Goal: Information Seeking & Learning: Learn about a topic

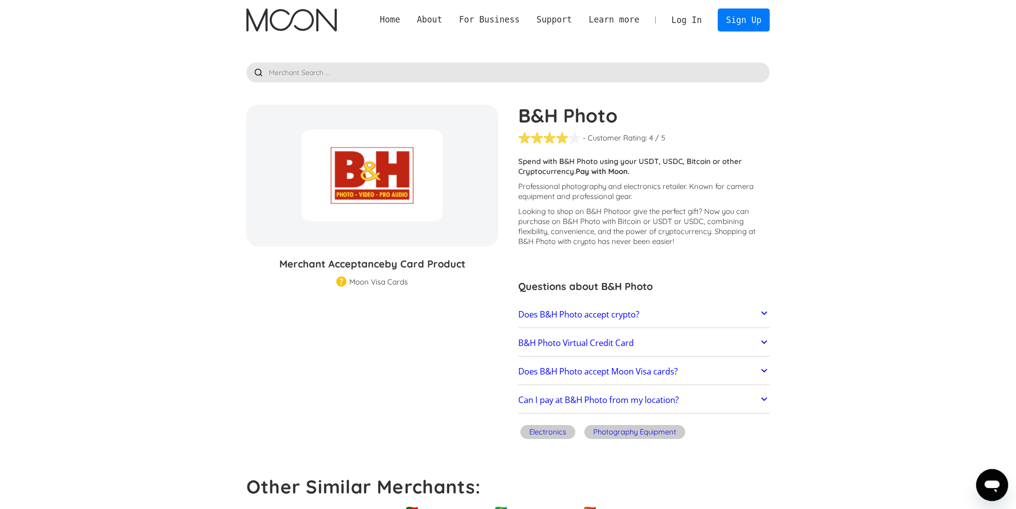
click at [666, 316] on link "Does B&H Photo accept crypto?" at bounding box center [644, 314] width 252 height 21
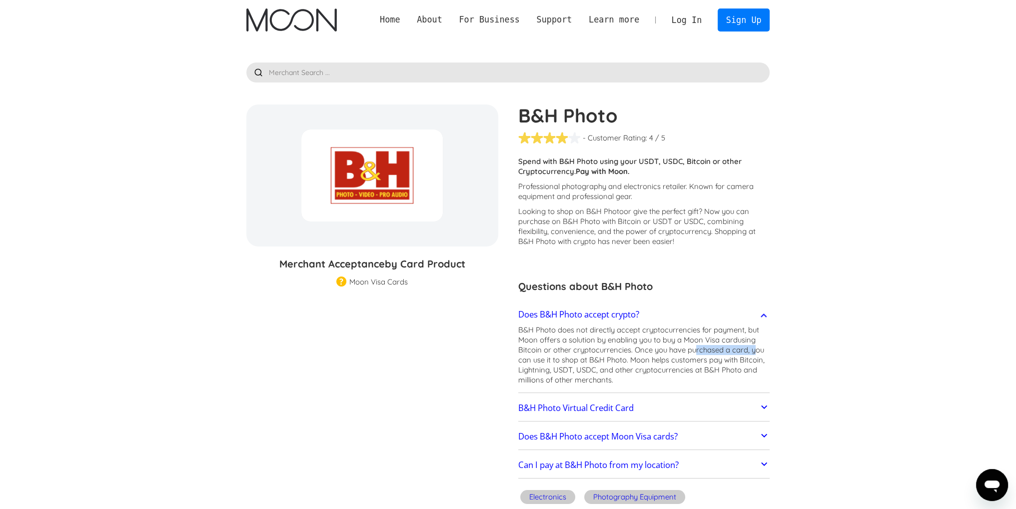
drag, startPoint x: 721, startPoint y: 350, endPoint x: 751, endPoint y: 350, distance: 30.0
click at [755, 348] on p "B&H Photo does not directly accept cryptocurrencies for payment, but Moon offer…" at bounding box center [644, 355] width 252 height 60
click at [679, 350] on p "B&H Photo does not directly accept cryptocurrencies for payment, but Moon offer…" at bounding box center [644, 355] width 252 height 60
drag, startPoint x: 533, startPoint y: 359, endPoint x: 607, endPoint y: 361, distance: 74.5
click at [607, 361] on p "B&H Photo does not directly accept cryptocurrencies for payment, but Moon offer…" at bounding box center [644, 355] width 252 height 60
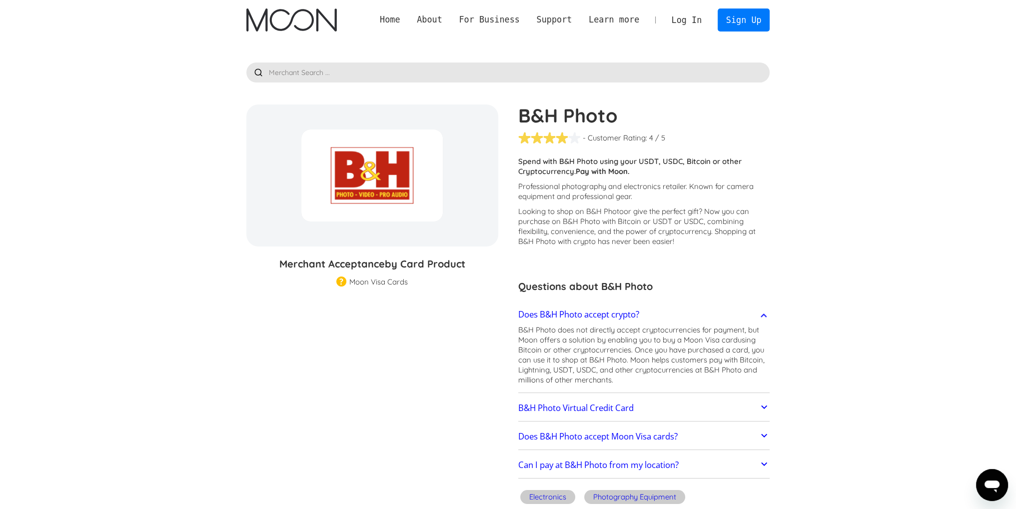
click at [654, 362] on p "B&H Photo does not directly accept cryptocurrencies for payment, but Moon offer…" at bounding box center [644, 355] width 252 height 60
drag, startPoint x: 688, startPoint y: 358, endPoint x: 642, endPoint y: 365, distance: 47.0
click at [642, 365] on p "B&H Photo does not directly accept cryptocurrencies for payment, but Moon offer…" at bounding box center [644, 355] width 252 height 60
click at [642, 367] on p "B&H Photo does not directly accept cryptocurrencies for payment, but Moon offer…" at bounding box center [644, 355] width 252 height 60
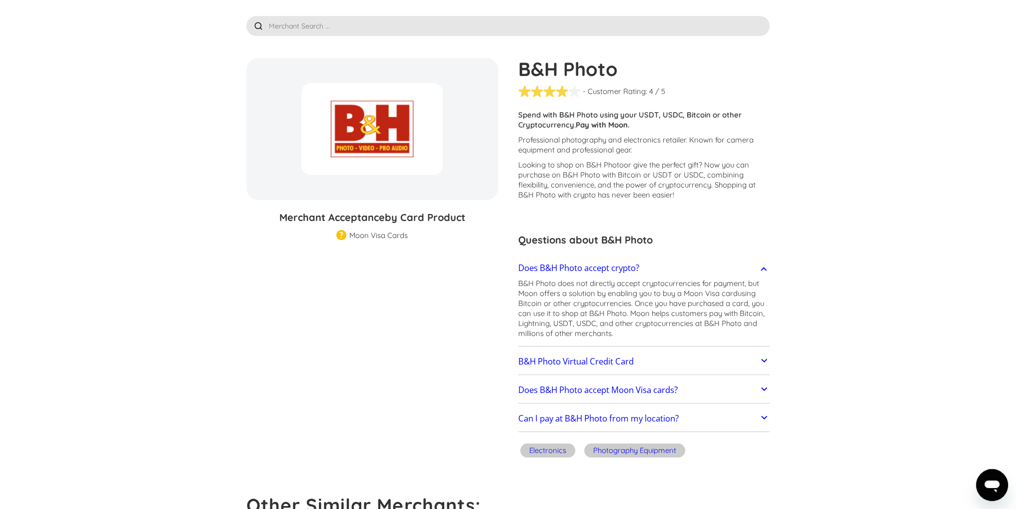
scroll to position [50, 0]
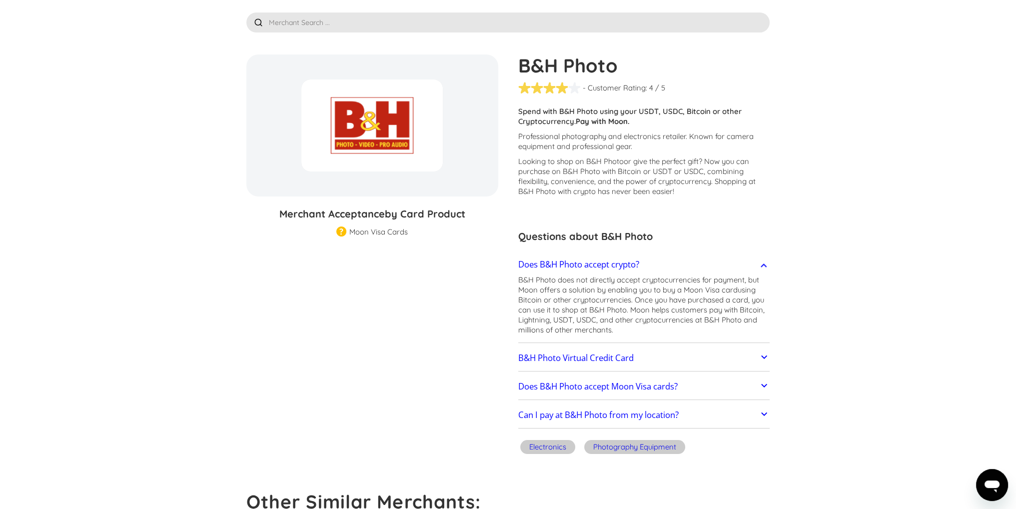
click at [668, 261] on link "Does B&H Photo accept crypto?" at bounding box center [644, 264] width 252 height 21
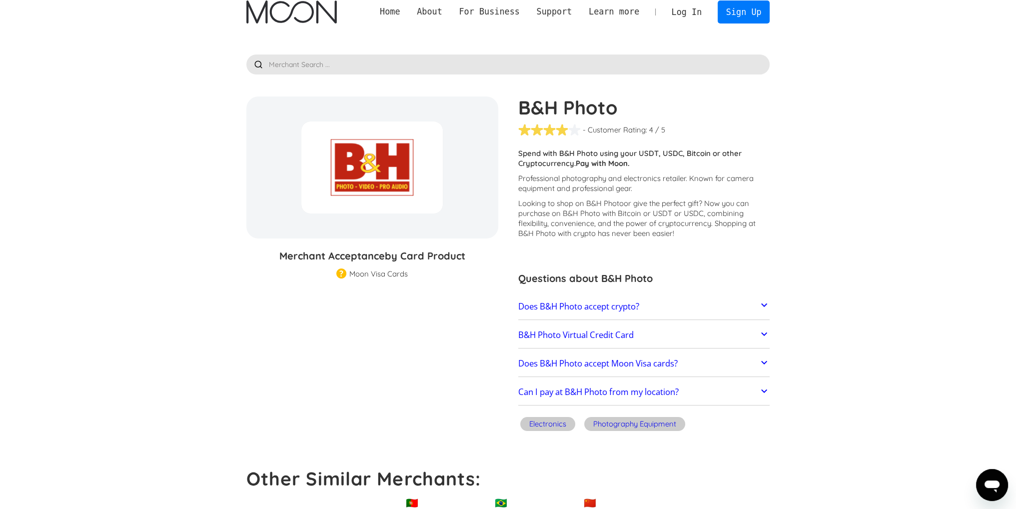
scroll to position [0, 0]
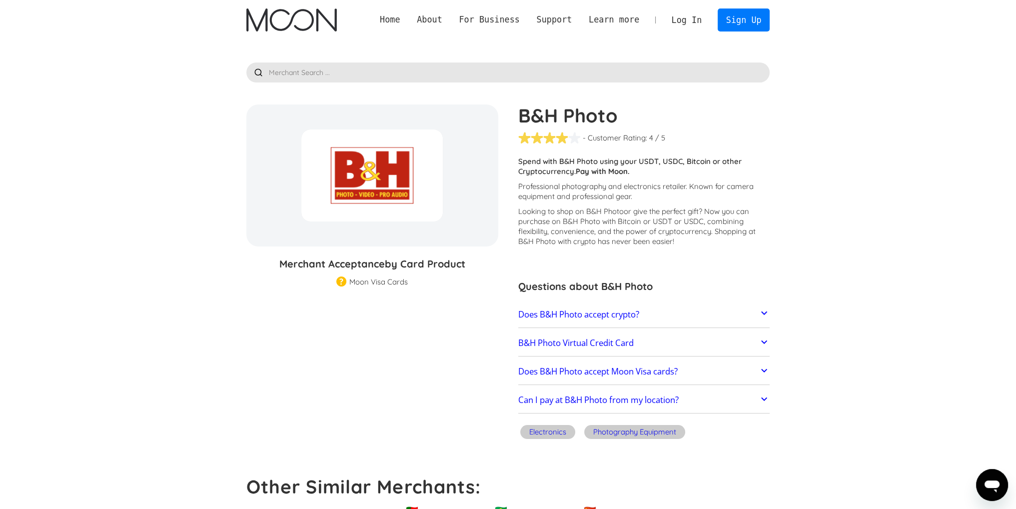
click at [337, 283] on img at bounding box center [341, 281] width 10 height 11
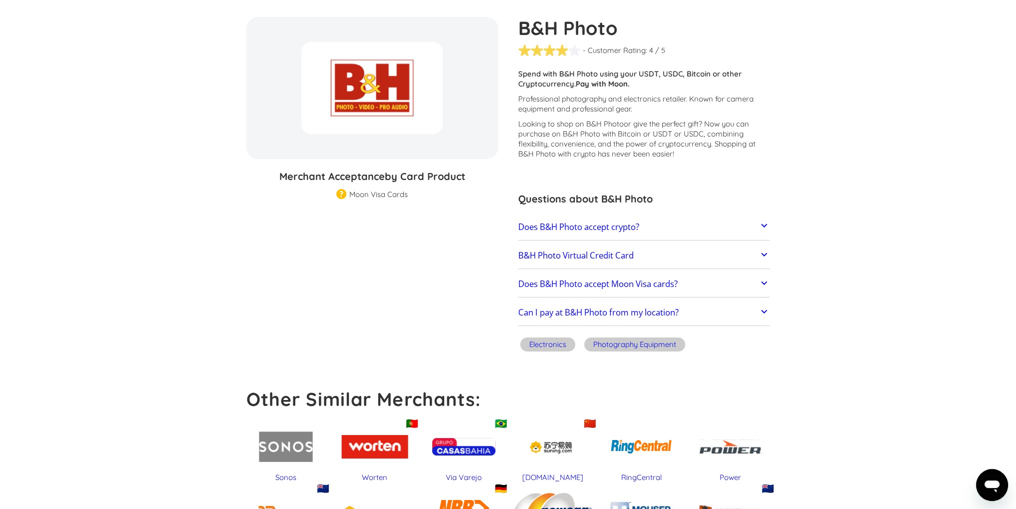
scroll to position [200, 0]
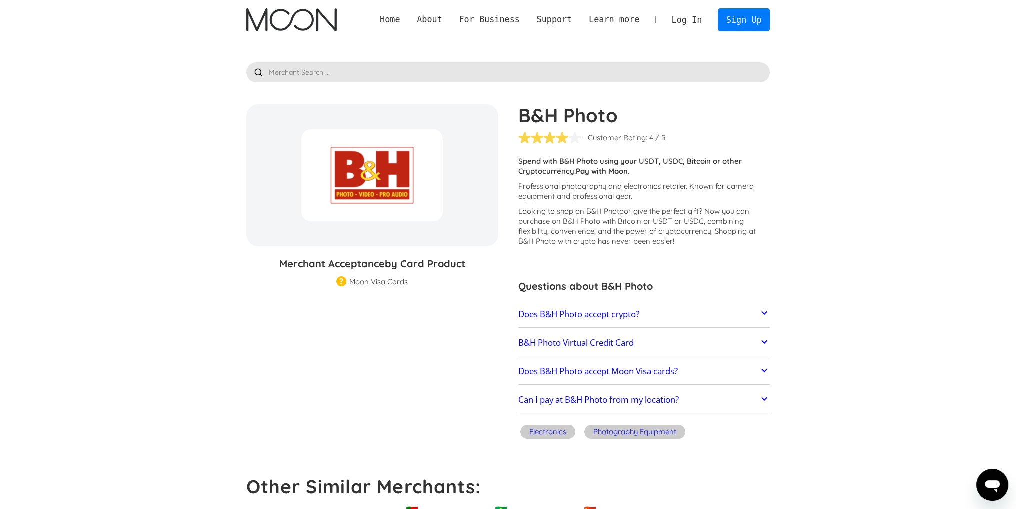
click at [665, 337] on link "B&H Photo Virtual Credit Card" at bounding box center [644, 342] width 252 height 21
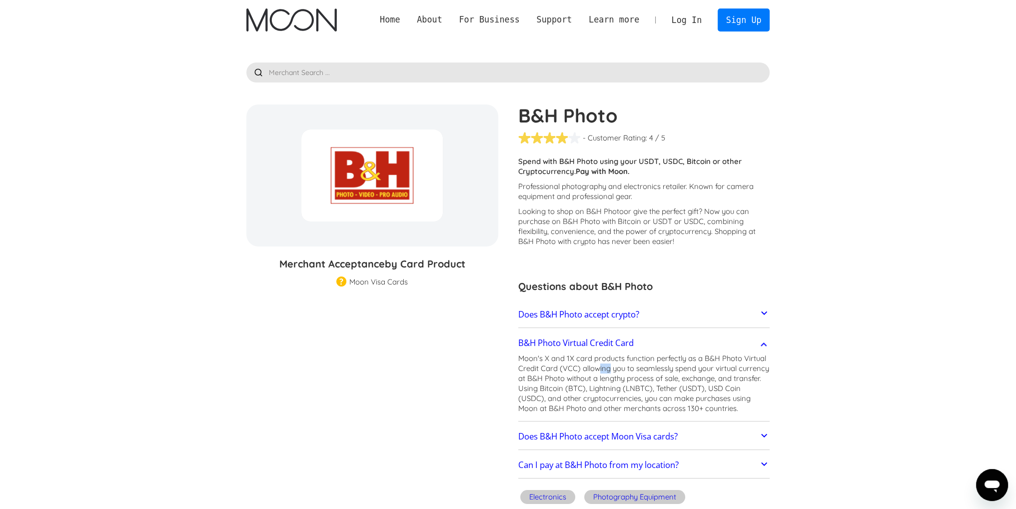
drag, startPoint x: 602, startPoint y: 371, endPoint x: 635, endPoint y: 368, distance: 33.1
click at [608, 370] on p "Moon's X and 1X card products function perfectly as a B&H Photo Virtual Credit …" at bounding box center [644, 383] width 252 height 60
click at [633, 368] on p "Moon's X and 1X card products function perfectly as a B&H Photo Virtual Credit …" at bounding box center [644, 383] width 252 height 60
click at [694, 370] on p "Moon's X and 1X card products function perfectly as a B&H Photo Virtual Credit …" at bounding box center [644, 383] width 252 height 60
drag, startPoint x: 684, startPoint y: 367, endPoint x: 700, endPoint y: 368, distance: 16.5
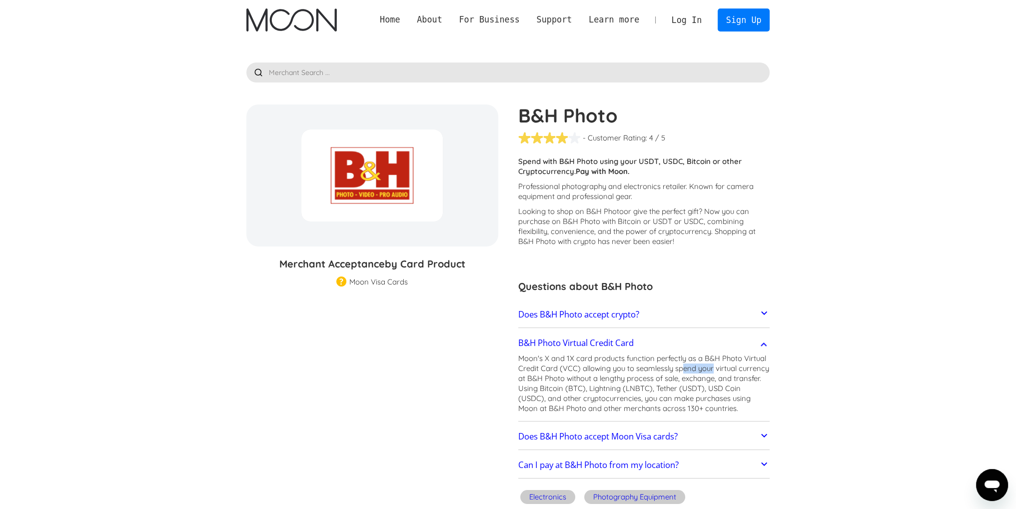
click at [712, 365] on p "Moon's X and 1X card products function perfectly as a B&H Photo Virtual Credit …" at bounding box center [644, 383] width 252 height 60
click at [648, 369] on p "Moon's X and 1X card products function perfectly as a B&H Photo Virtual Credit …" at bounding box center [644, 383] width 252 height 60
drag, startPoint x: 546, startPoint y: 384, endPoint x: 619, endPoint y: 385, distance: 72.9
click at [612, 379] on p "Moon's X and 1X card products function perfectly as a B&H Photo Virtual Credit …" at bounding box center [644, 383] width 252 height 60
click at [639, 381] on p "Moon's X and 1X card products function perfectly as a B&H Photo Virtual Credit …" at bounding box center [644, 383] width 252 height 60
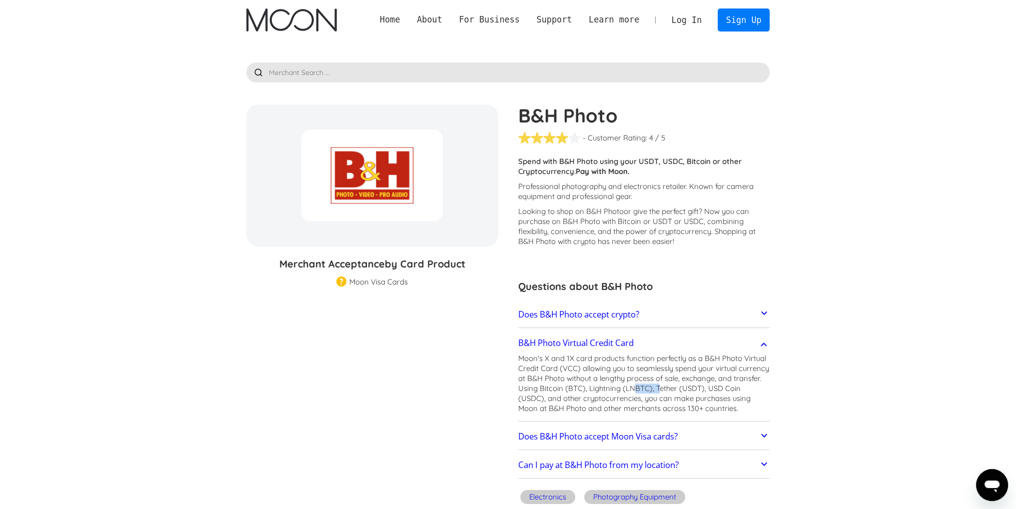
drag, startPoint x: 631, startPoint y: 392, endPoint x: 658, endPoint y: 391, distance: 26.5
click at [658, 391] on p "Moon's X and 1X card products function perfectly as a B&H Photo Virtual Credit …" at bounding box center [644, 383] width 252 height 60
click at [670, 390] on p "Moon's X and 1X card products function perfectly as a B&H Photo Virtual Credit …" at bounding box center [644, 383] width 252 height 60
click at [677, 353] on p "Moon's X and 1X card products function perfectly as a B&H Photo Virtual Credit …" at bounding box center [644, 383] width 252 height 60
click at [698, 342] on link "B&H Photo Virtual Credit Card" at bounding box center [644, 342] width 252 height 21
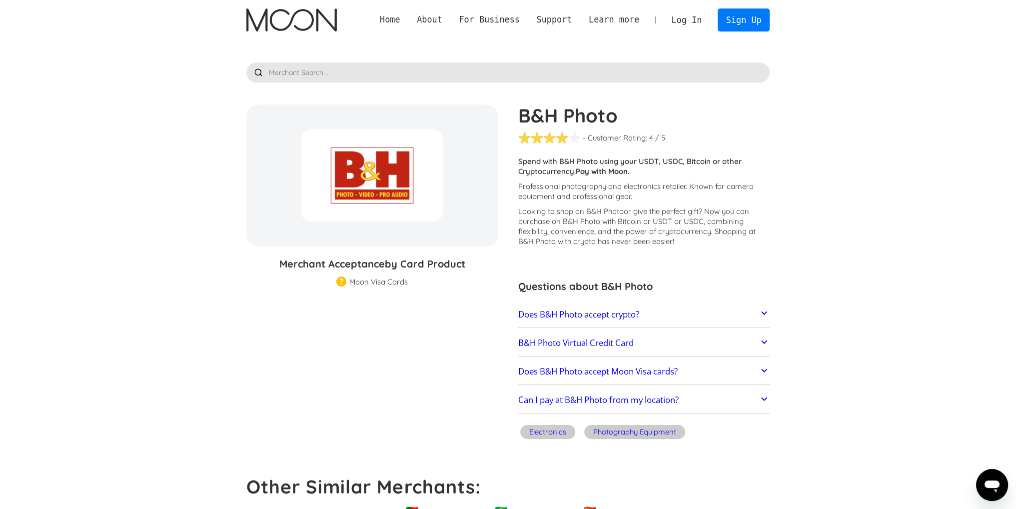
click at [699, 370] on link "Does B&H Photo accept Moon Visa cards?" at bounding box center [644, 371] width 252 height 21
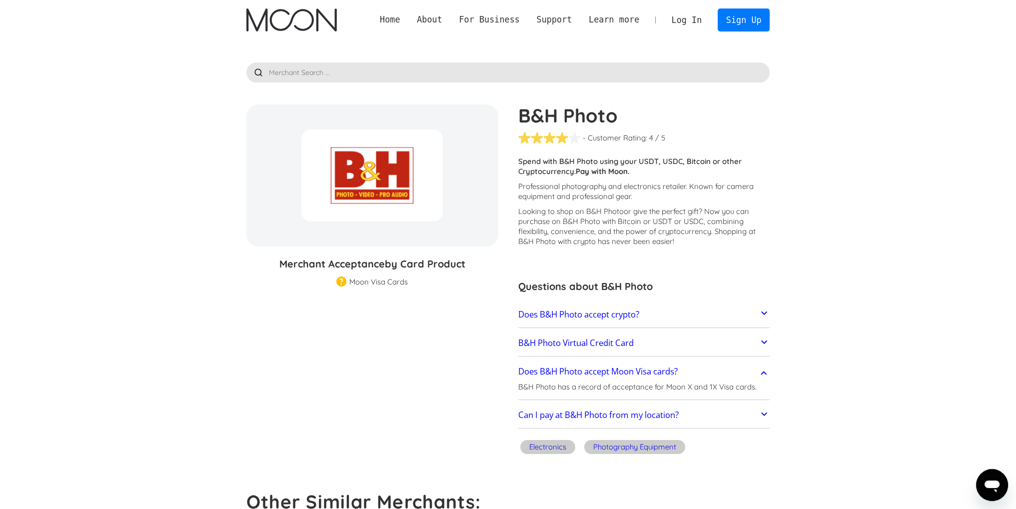
click at [690, 414] on link "Can I pay at B&H Photo from my location?" at bounding box center [644, 415] width 252 height 21
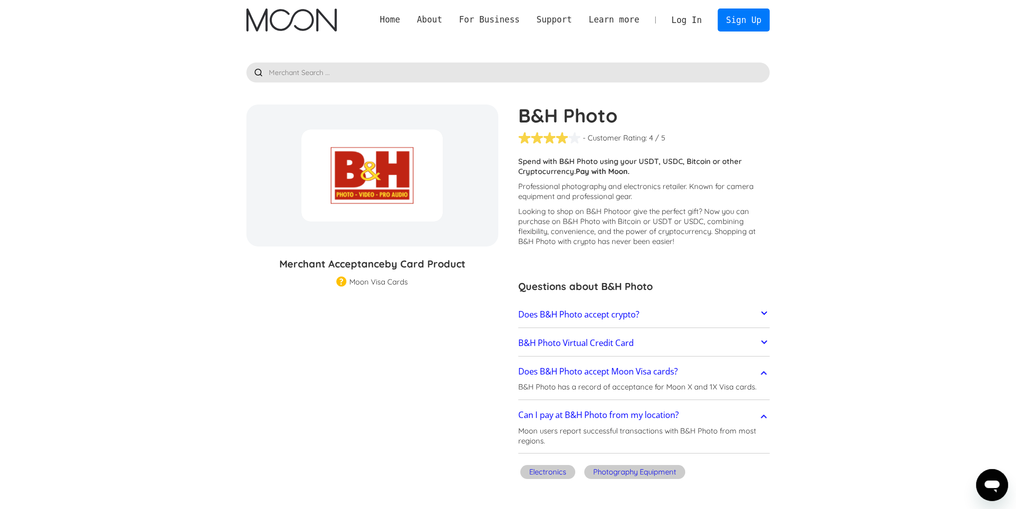
click at [303, 12] on img "home" at bounding box center [291, 19] width 90 height 23
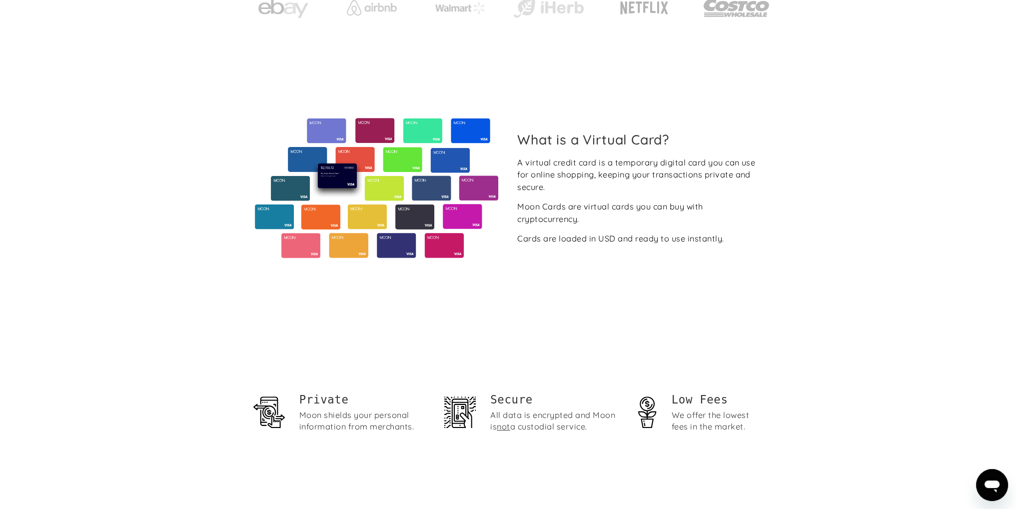
scroll to position [500, 0]
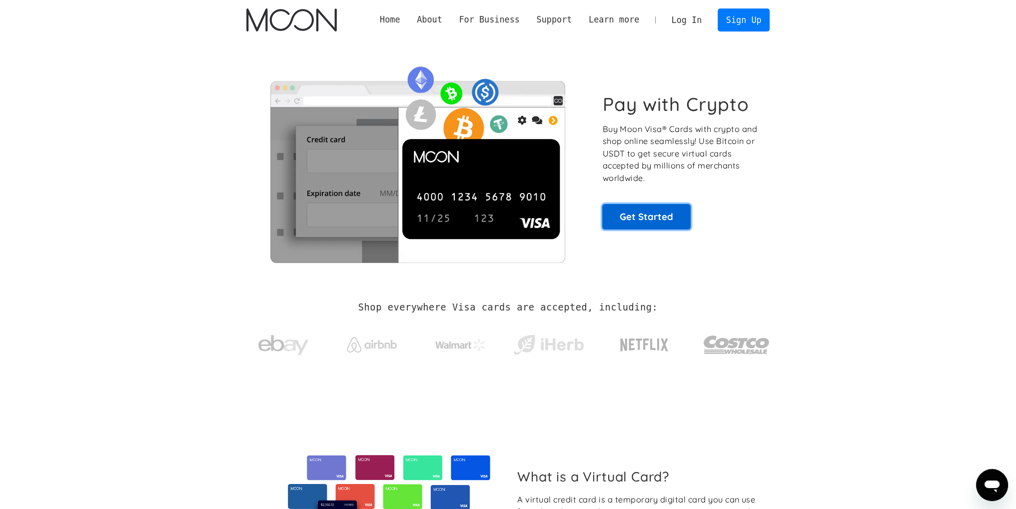
click at [625, 215] on link "Get Started" at bounding box center [646, 216] width 88 height 25
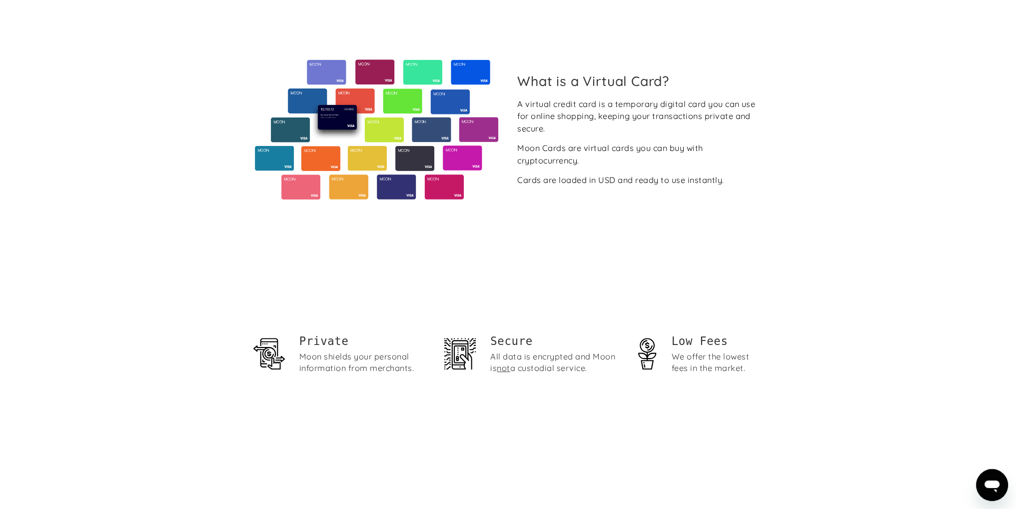
scroll to position [400, 0]
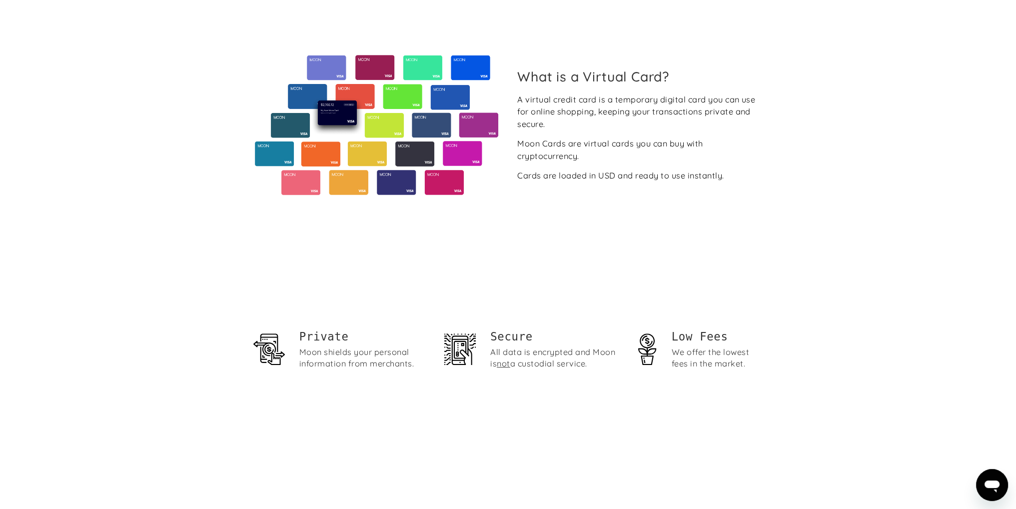
click at [349, 120] on img at bounding box center [376, 125] width 246 height 140
